Goal: Task Accomplishment & Management: Complete application form

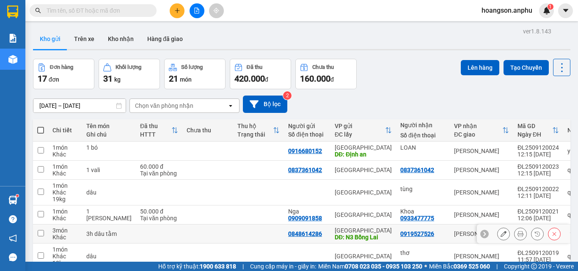
scroll to position [42, 0]
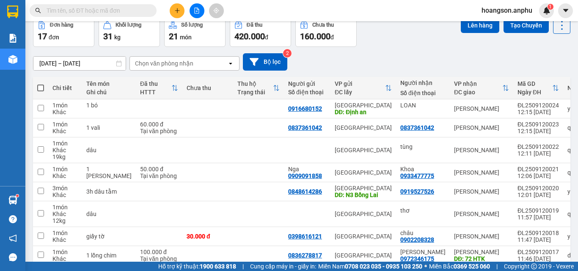
click at [178, 9] on icon "plus" at bounding box center [177, 11] width 6 height 6
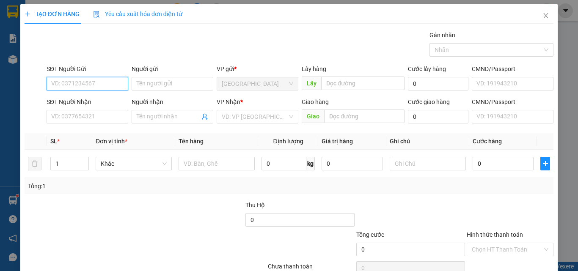
click at [78, 80] on input "SĐT Người Gửi" at bounding box center [88, 84] width 82 height 14
click at [82, 101] on div "0785234545" at bounding box center [86, 100] width 71 height 9
type input "0785234545"
type input "0977467811"
type input "n3 tain"
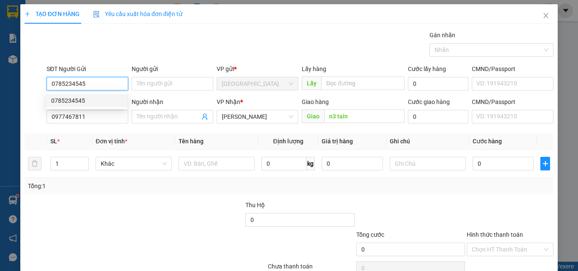
type input "50.000"
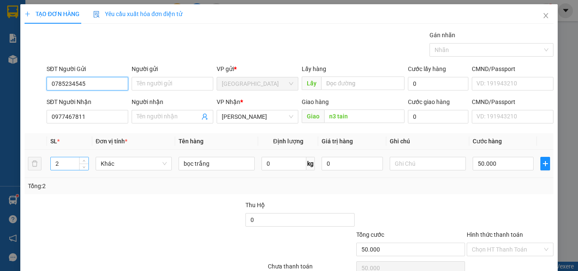
type input "0785234545"
click at [62, 161] on input "2" at bounding box center [70, 163] width 38 height 13
type input "1"
click at [85, 168] on span "down" at bounding box center [84, 166] width 5 height 5
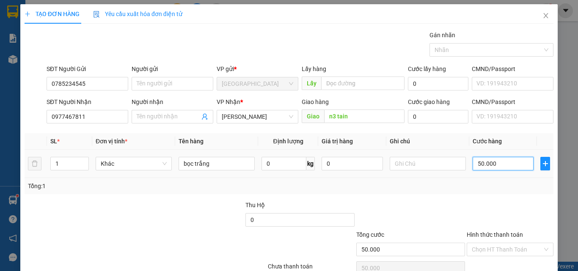
click at [496, 164] on input "50.000" at bounding box center [503, 164] width 61 height 14
type input "0"
type input "30"
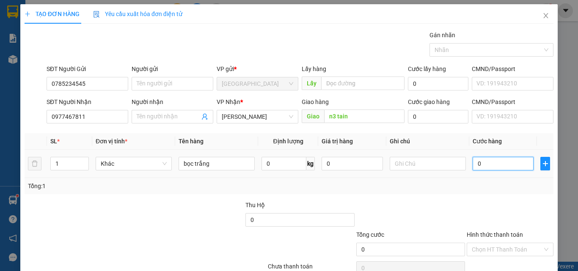
type input "30"
type input "30.000"
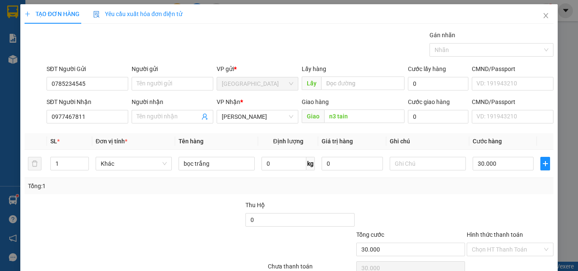
drag, startPoint x: 483, startPoint y: 202, endPoint x: 478, endPoint y: 198, distance: 6.9
click at [483, 201] on div at bounding box center [510, 216] width 88 height 30
click at [501, 250] on input "Hình thức thanh toán" at bounding box center [507, 249] width 71 height 13
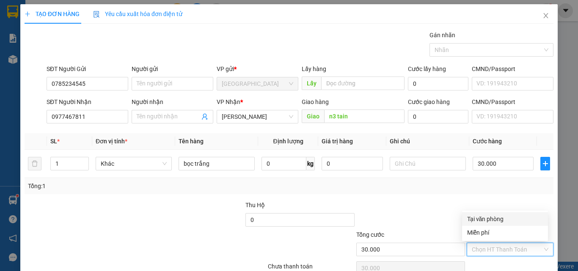
click at [485, 216] on div "Tại văn phòng" at bounding box center [505, 218] width 76 height 9
type input "0"
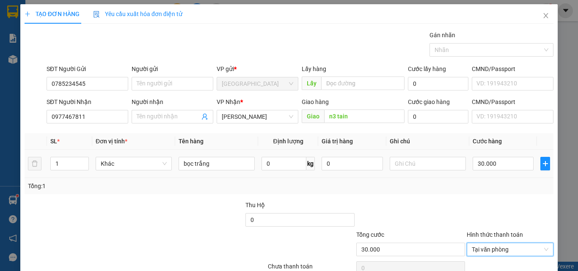
scroll to position [42, 0]
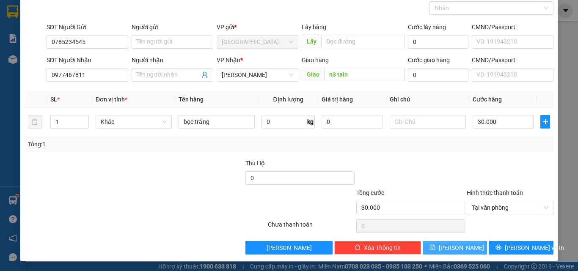
click at [462, 244] on button "[PERSON_NAME]" at bounding box center [455, 248] width 65 height 14
type input "0"
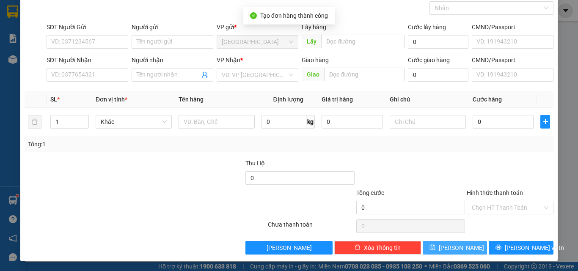
scroll to position [0, 0]
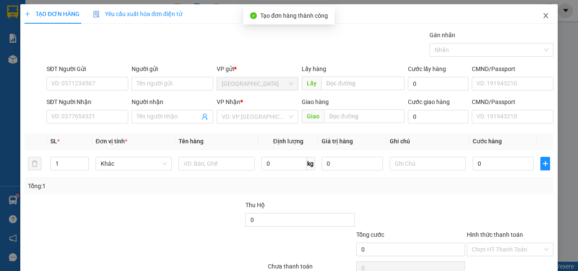
click at [542, 14] on icon "close" at bounding box center [545, 15] width 7 height 7
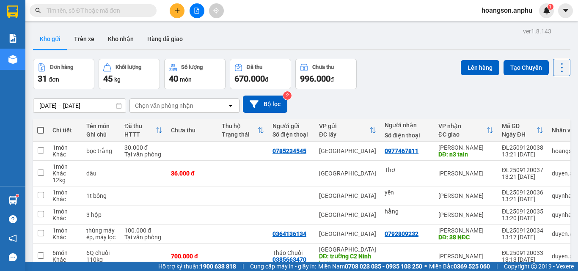
click at [172, 12] on button at bounding box center [177, 10] width 15 height 15
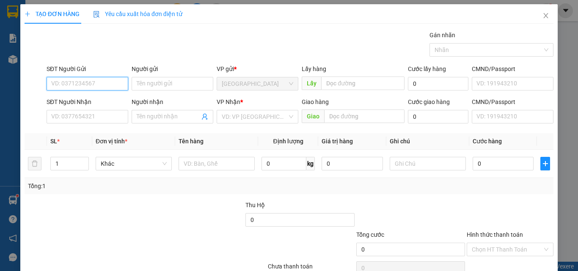
click at [103, 89] on input "SĐT Người Gửi" at bounding box center [88, 84] width 82 height 14
type input "0919181417"
click at [98, 103] on div "0919181417" at bounding box center [86, 100] width 71 height 9
type input "0373422356"
type input "40.000"
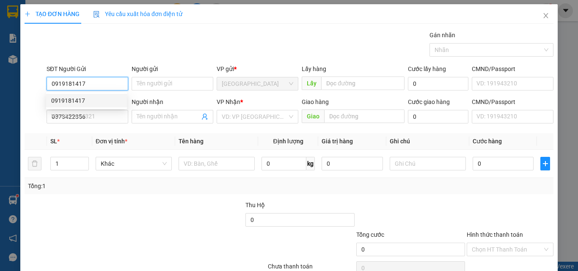
type input "40.000"
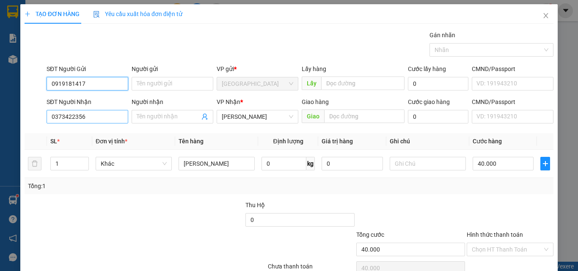
type input "0919181417"
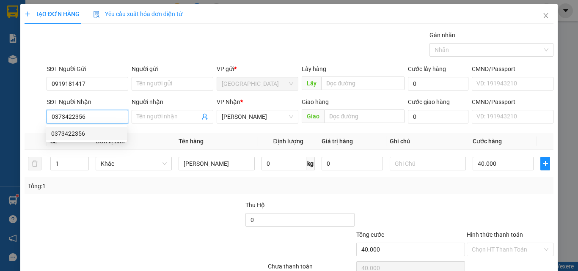
click at [85, 119] on input "0373422356" at bounding box center [88, 117] width 82 height 14
drag, startPoint x: 88, startPoint y: 119, endPoint x: 47, endPoint y: 118, distance: 40.6
click at [47, 118] on input "0373422356" at bounding box center [88, 117] width 82 height 14
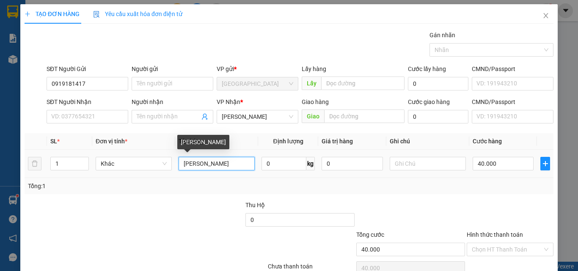
drag, startPoint x: 226, startPoint y: 161, endPoint x: 181, endPoint y: 160, distance: 44.8
click at [181, 160] on input "[PERSON_NAME]" at bounding box center [217, 164] width 76 height 14
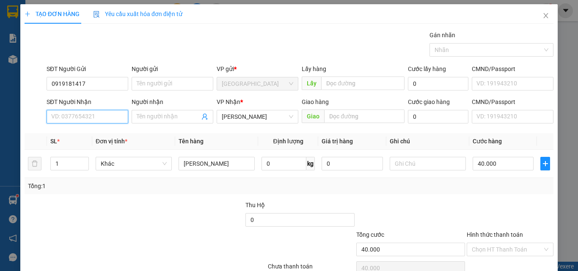
click at [92, 119] on input "SĐT Người Nhận" at bounding box center [88, 117] width 82 height 14
type input "0935460888"
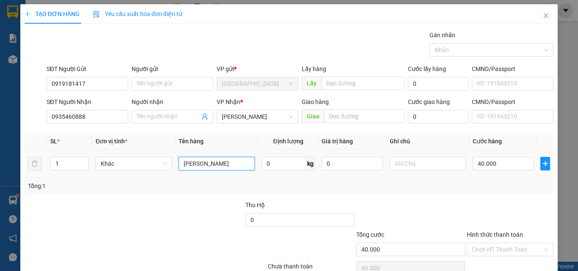
click at [233, 157] on input "[PERSON_NAME]" at bounding box center [217, 164] width 76 height 14
type input "h"
type input "xe SH"
click at [491, 165] on input "40.000" at bounding box center [503, 164] width 61 height 14
type input "0"
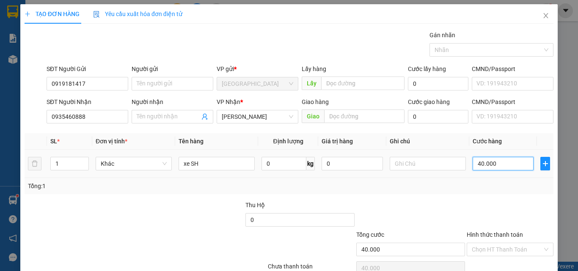
type input "0"
type input "50"
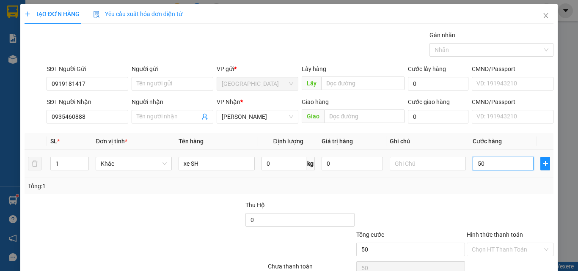
type input "500"
type input "5.000"
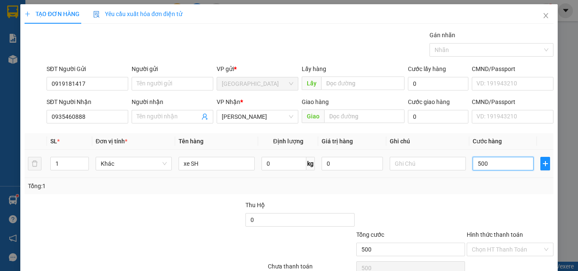
type input "5.000"
type input "500"
type input "500.000"
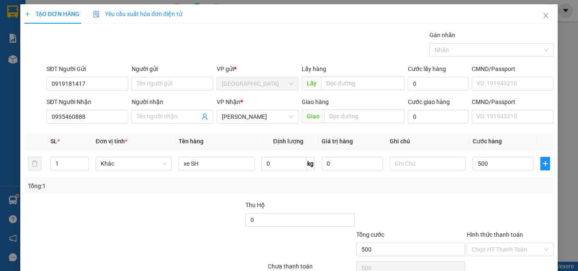
type input "500.000"
click at [486, 195] on div "Transit Pickup Surcharge Ids Transit Deliver Surcharge Ids Transit Deliver Surc…" at bounding box center [289, 163] width 529 height 266
click at [486, 247] on input "Hình thức thanh toán" at bounding box center [507, 249] width 71 height 13
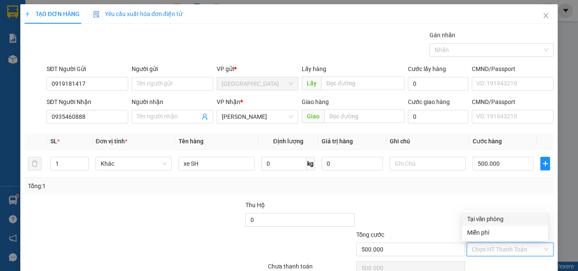
click at [493, 221] on div "Tại văn phòng" at bounding box center [505, 218] width 76 height 9
type input "0"
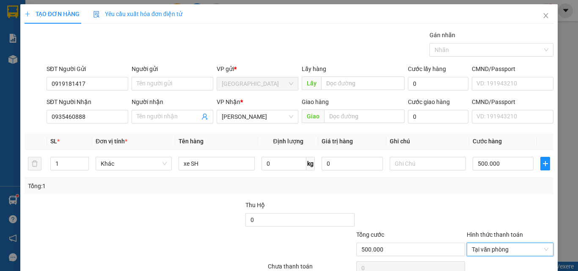
scroll to position [42, 0]
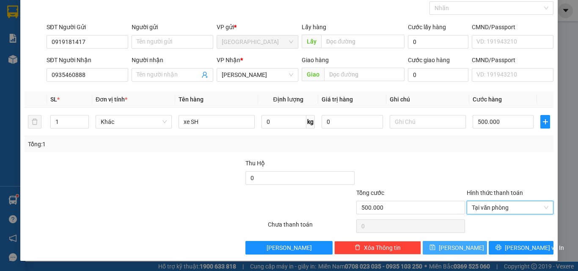
click at [448, 250] on button "[PERSON_NAME]" at bounding box center [455, 248] width 65 height 14
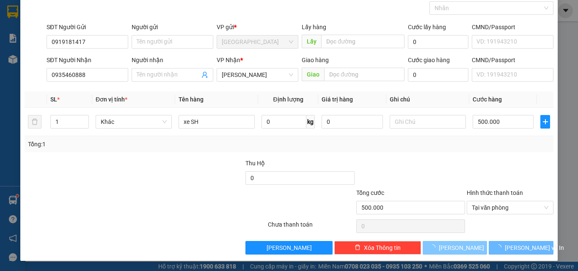
type input "0"
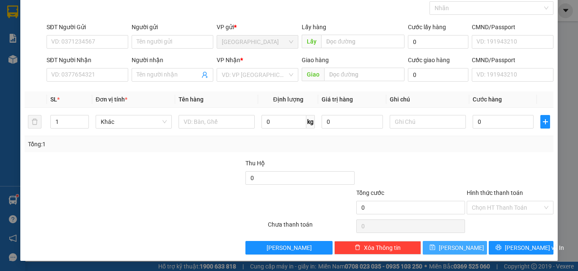
scroll to position [0, 0]
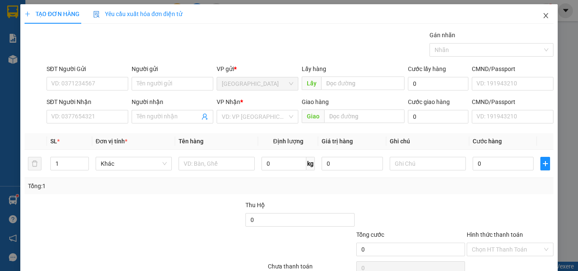
click at [542, 19] on icon "close" at bounding box center [545, 15] width 7 height 7
